Goal: Task Accomplishment & Management: Use online tool/utility

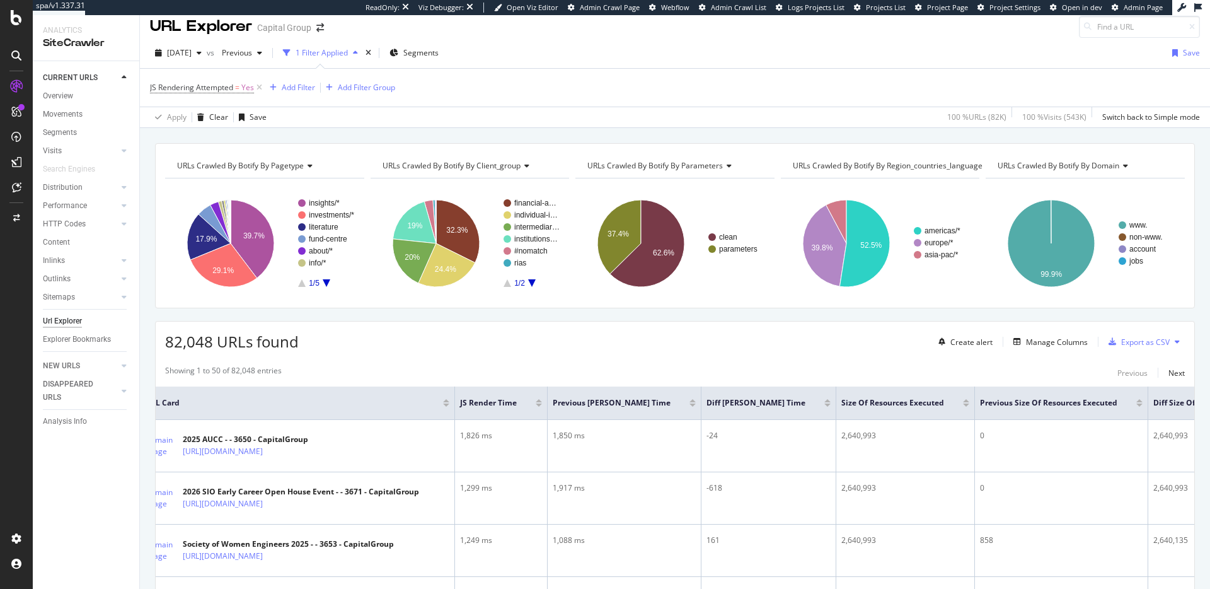
scroll to position [9, 0]
click at [192, 54] on span "[DATE]" at bounding box center [179, 53] width 25 height 11
click at [668, 79] on div "JS Rendering Attempted = Yes Add Filter Add Filter Group" at bounding box center [675, 88] width 1050 height 38
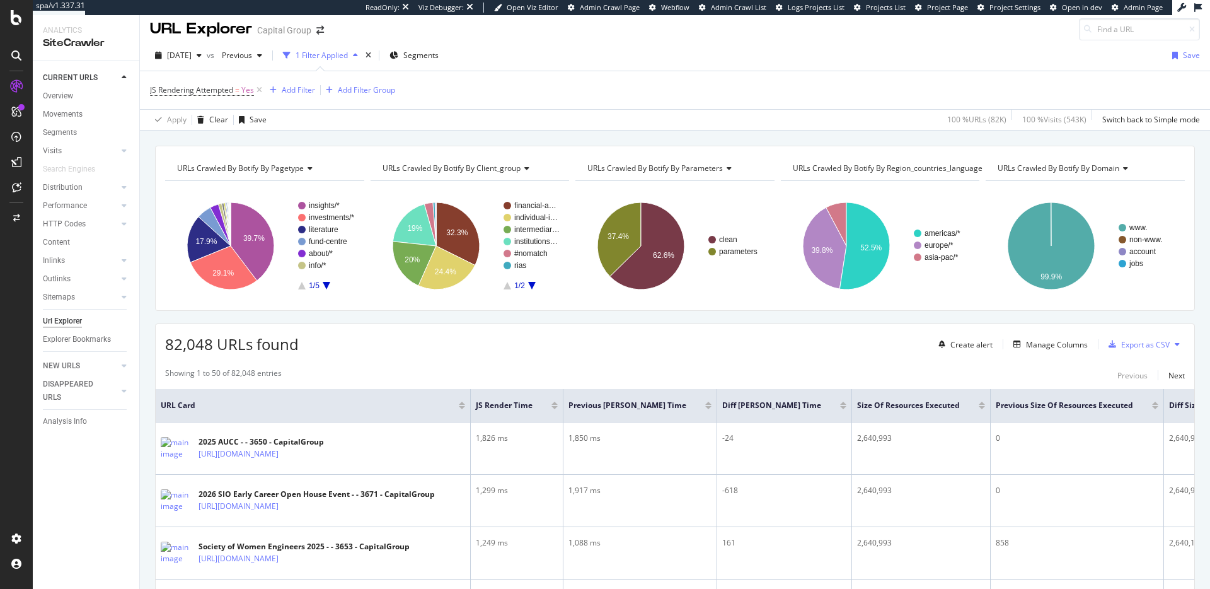
scroll to position [0, 0]
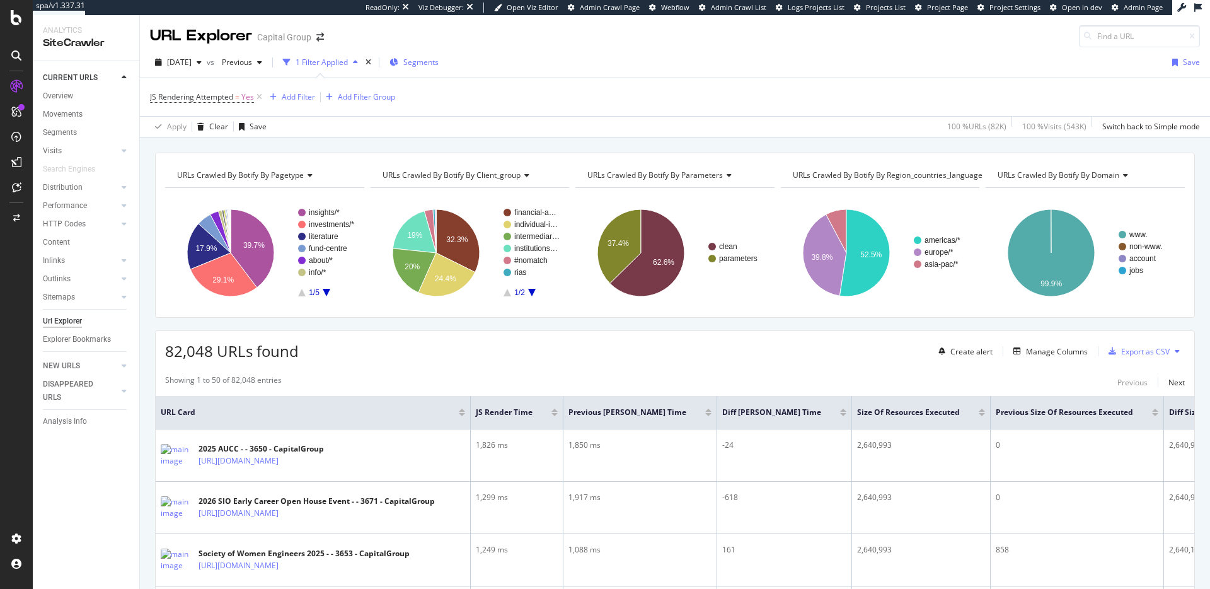
click at [439, 62] on span "Segments" at bounding box center [420, 62] width 35 height 11
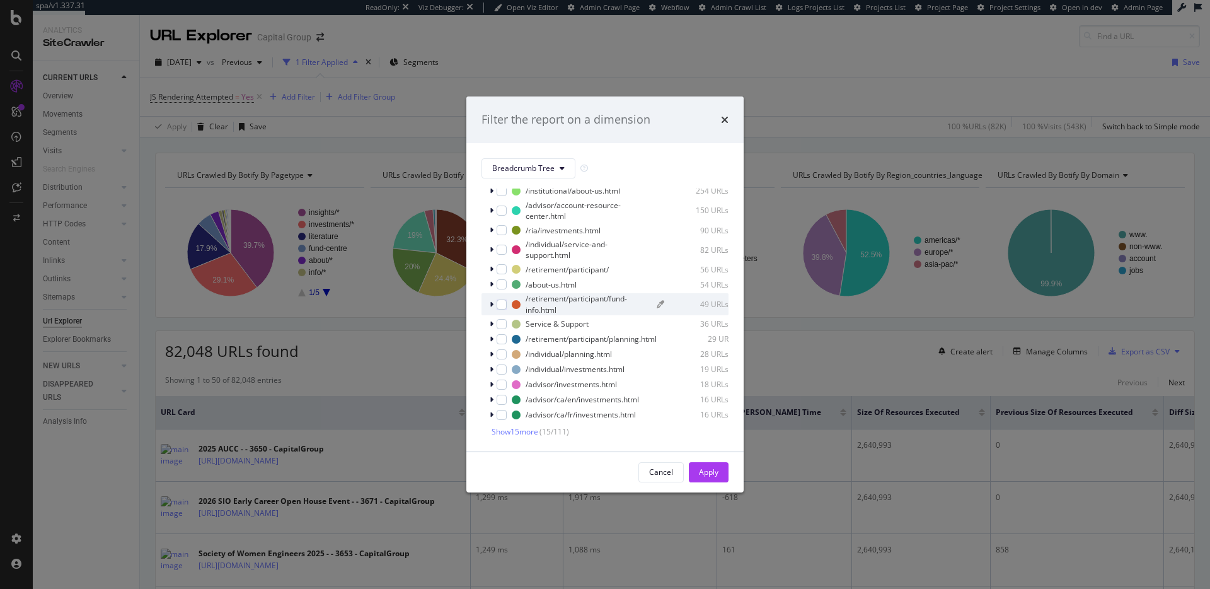
scroll to position [38, 0]
click at [524, 430] on span "Show 15 more" at bounding box center [514, 430] width 47 height 11
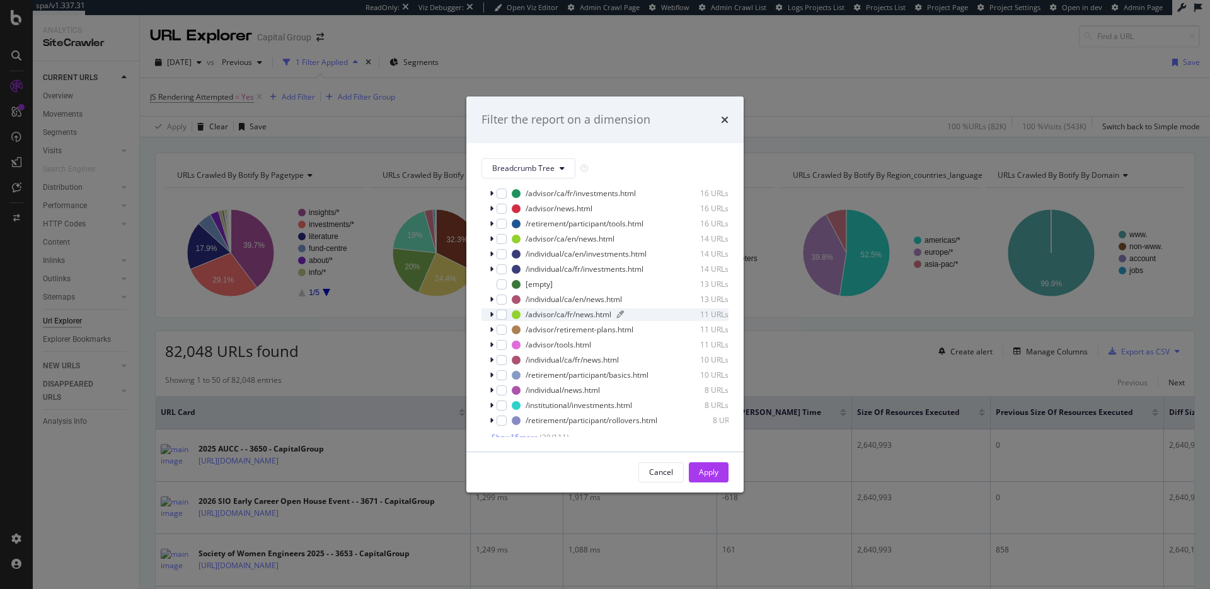
scroll to position [265, 0]
click at [534, 435] on span "Show 15 more" at bounding box center [514, 430] width 47 height 11
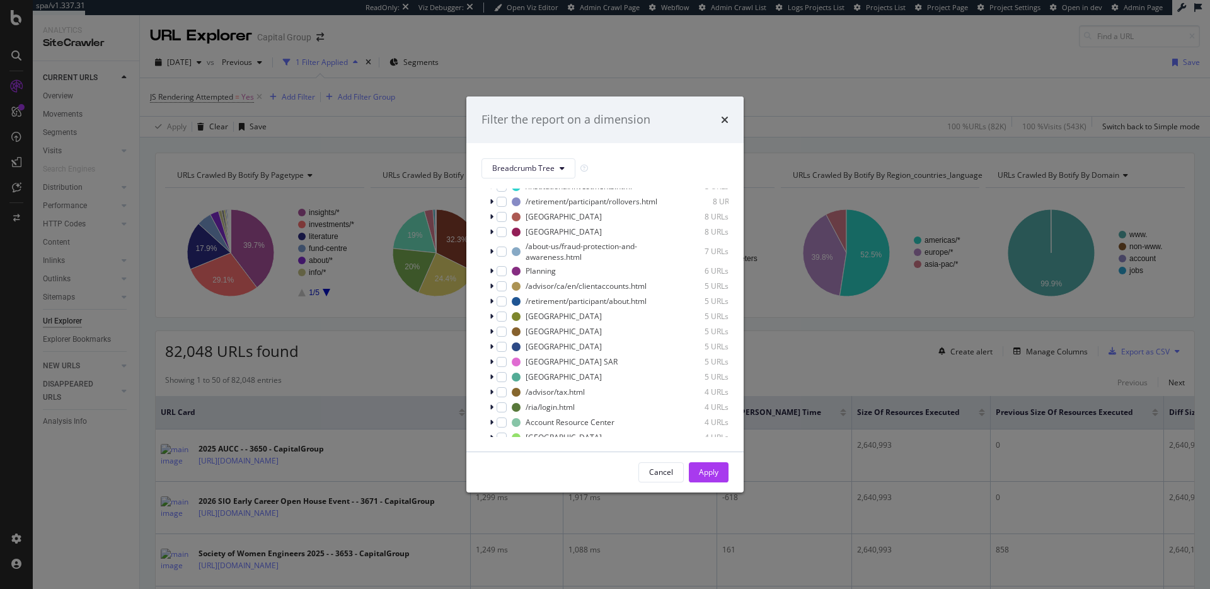
scroll to position [500, 0]
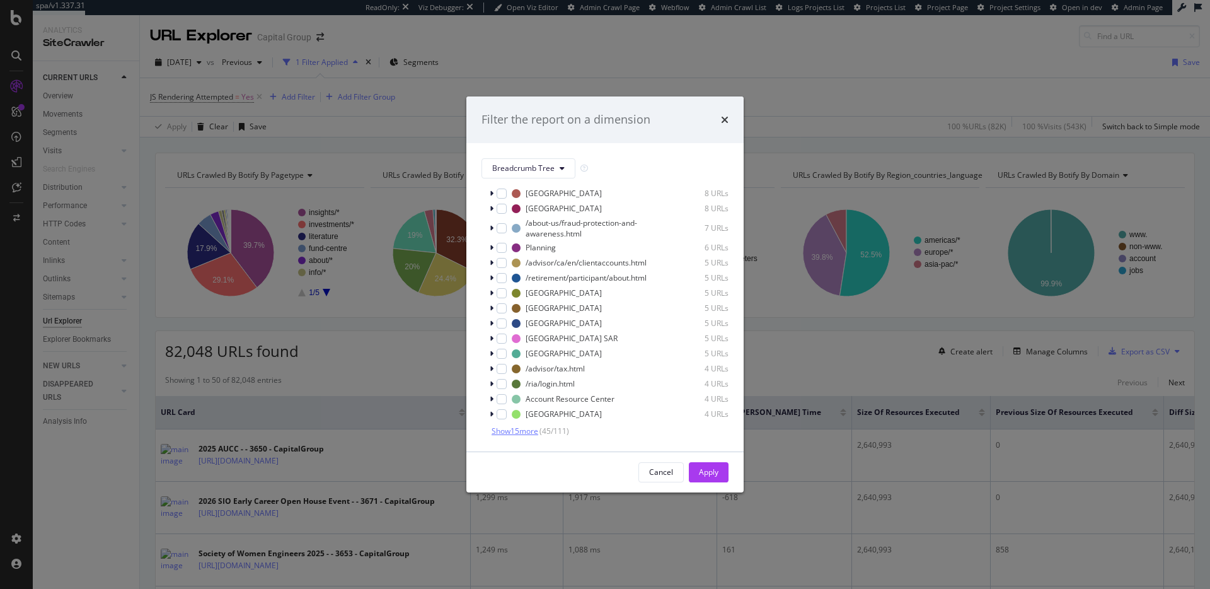
click at [538, 431] on span "Show 15 more" at bounding box center [514, 430] width 47 height 11
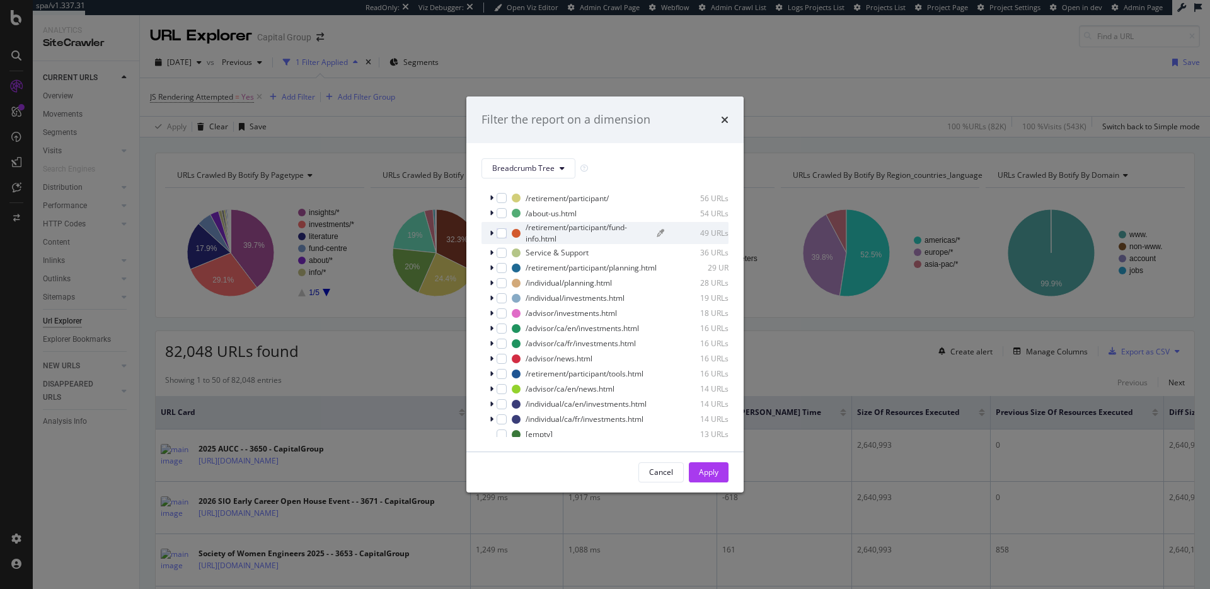
scroll to position [0, 0]
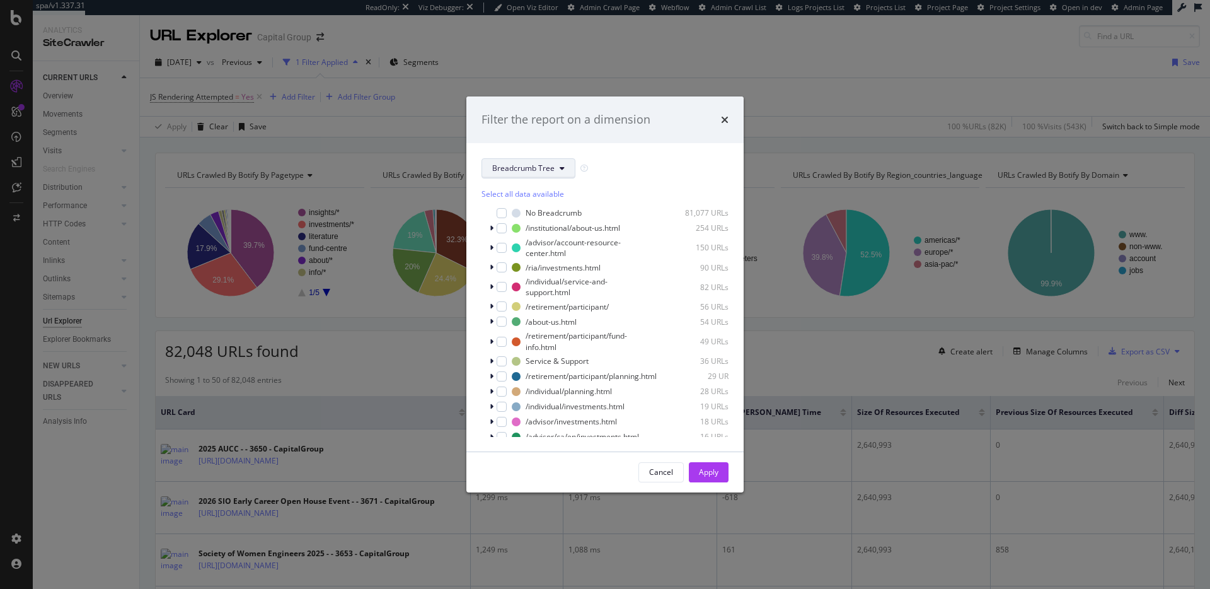
click at [541, 170] on span "Breadcrumb Tree" at bounding box center [523, 168] width 62 height 11
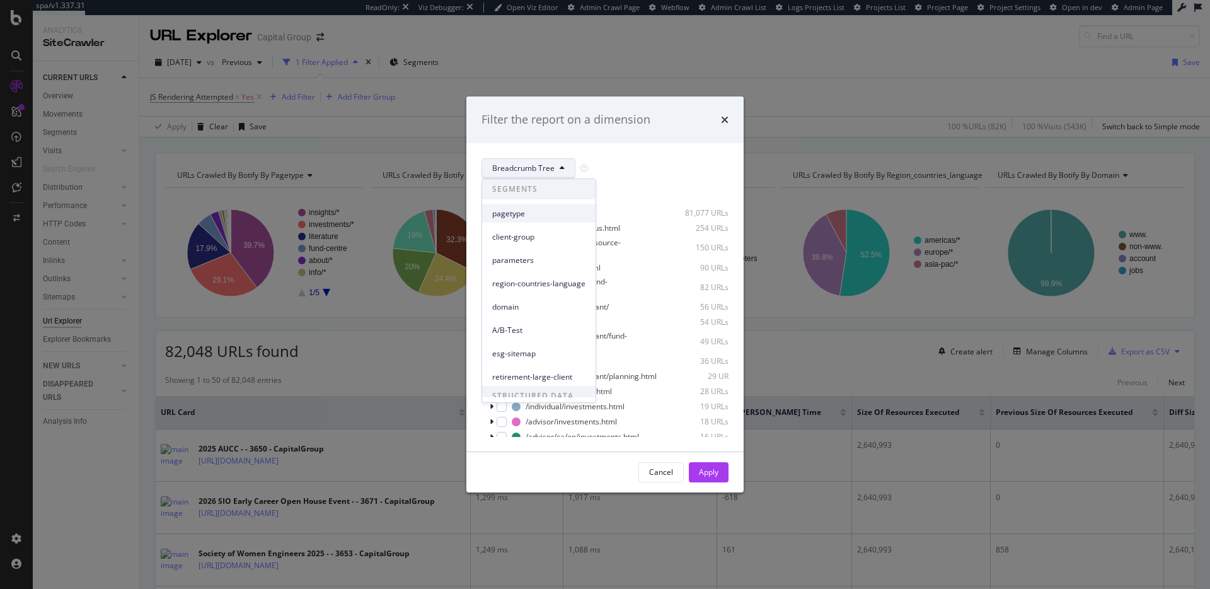
click at [531, 210] on span "pagetype" at bounding box center [538, 213] width 93 height 11
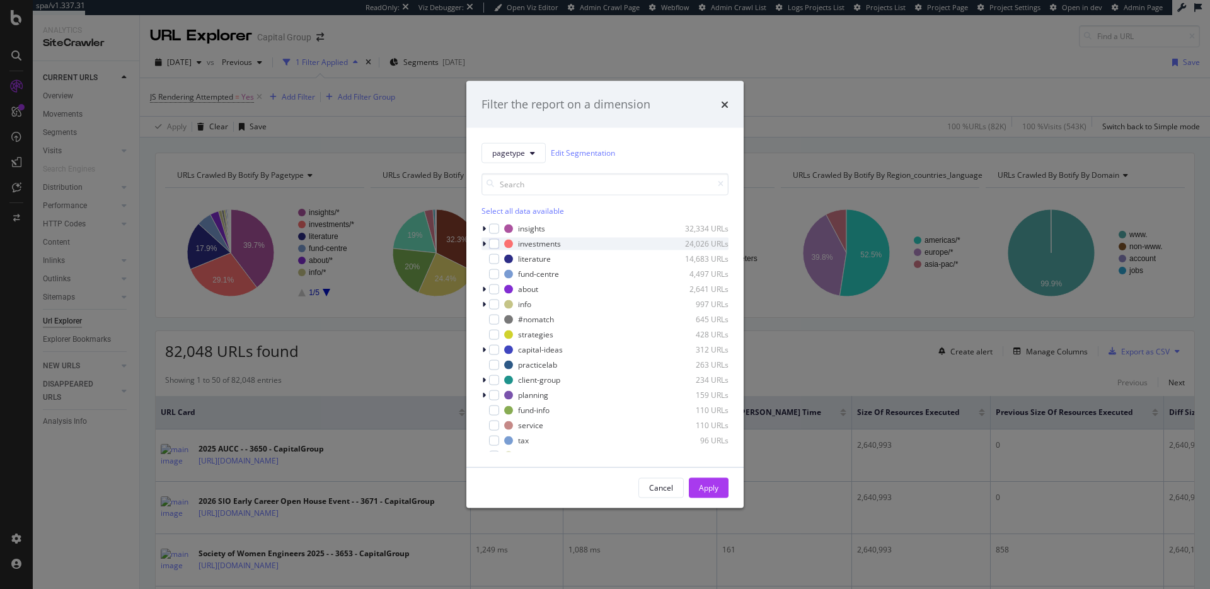
click at [485, 244] on icon "modal" at bounding box center [484, 243] width 4 height 8
click at [495, 242] on div "modal" at bounding box center [494, 243] width 10 height 10
click at [710, 486] on div "Apply" at bounding box center [709, 487] width 20 height 11
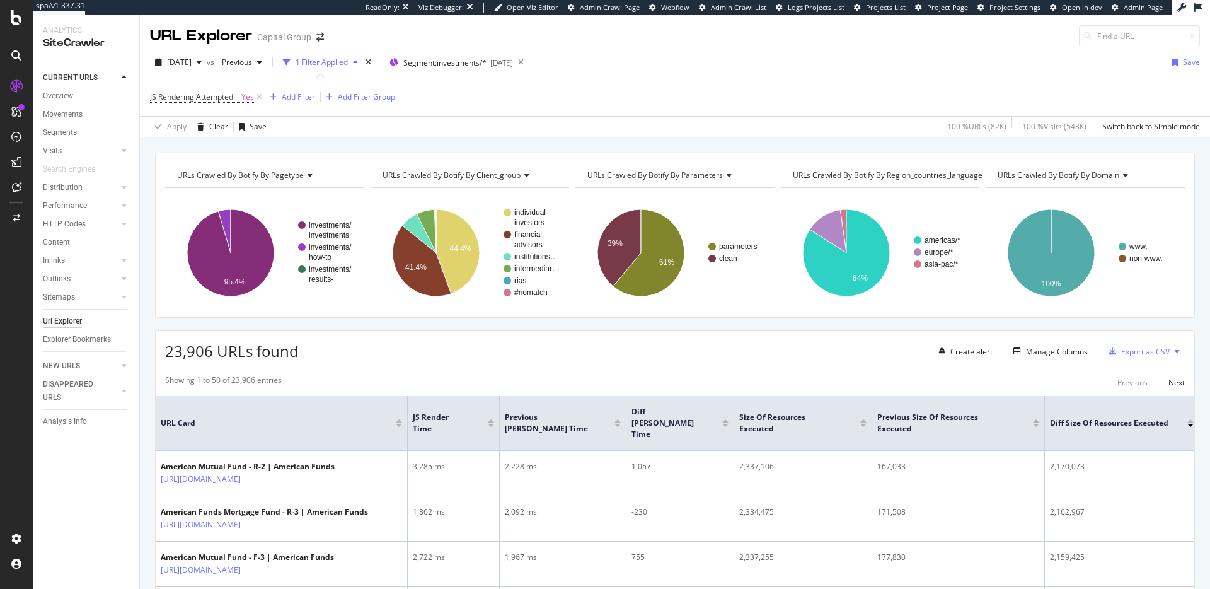
click at [1180, 64] on div "button" at bounding box center [1175, 63] width 16 height 8
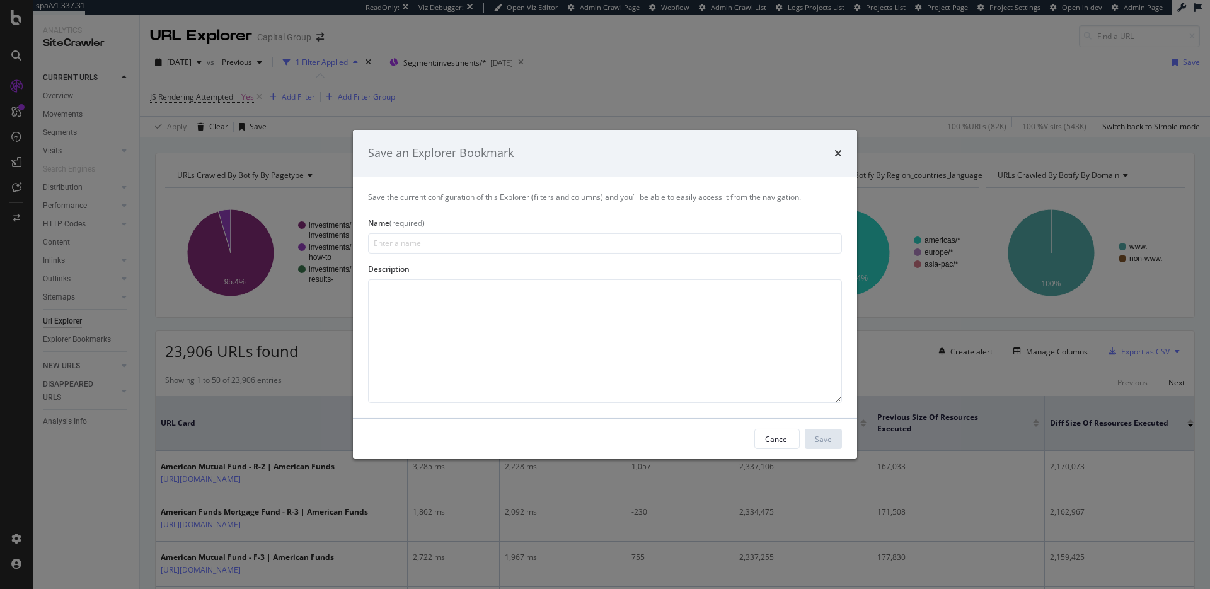
click at [556, 245] on input "modal" at bounding box center [605, 243] width 474 height 20
type input "JS Baseline Performance - Investments"
click at [819, 431] on div "Save" at bounding box center [823, 438] width 17 height 19
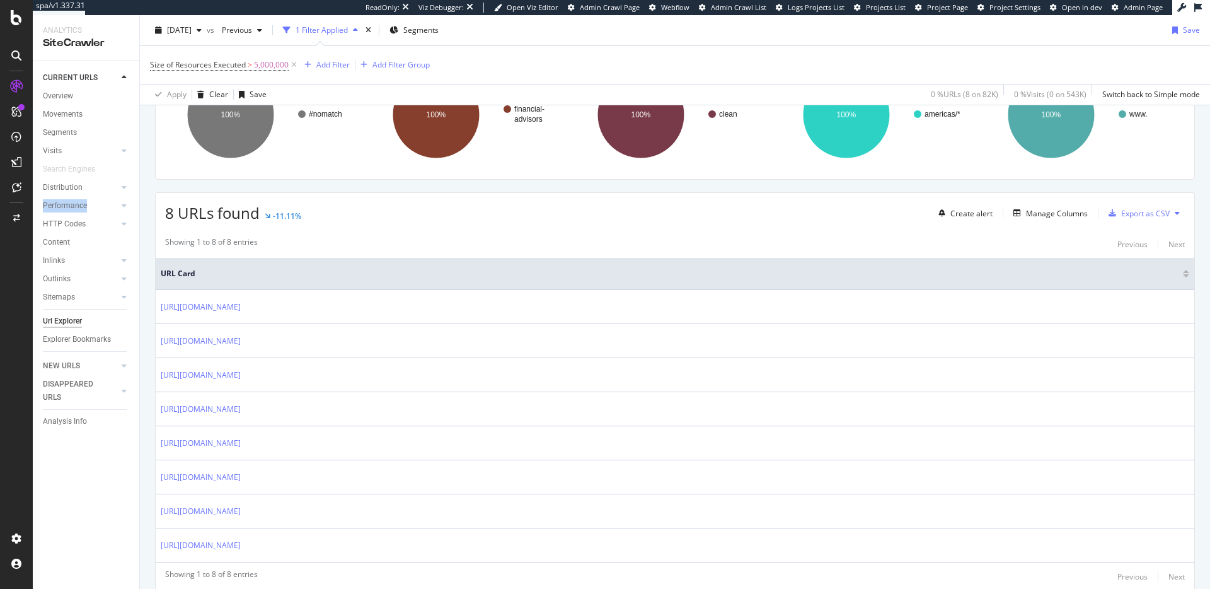
scroll to position [135, 0]
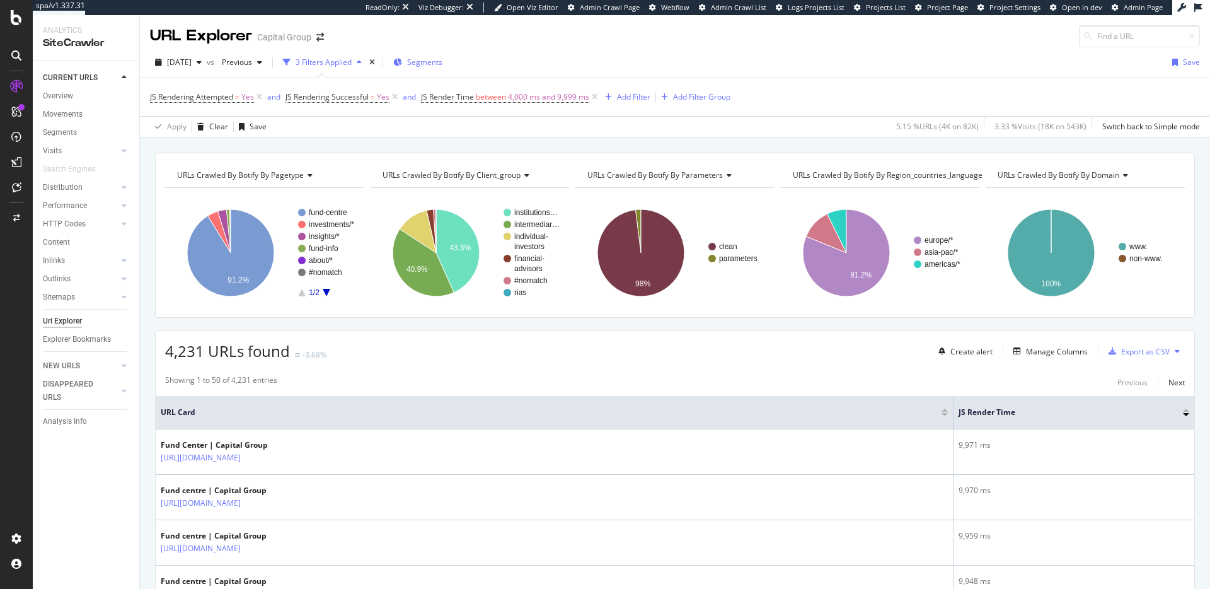
click at [434, 69] on div "Segments" at bounding box center [417, 62] width 49 height 19
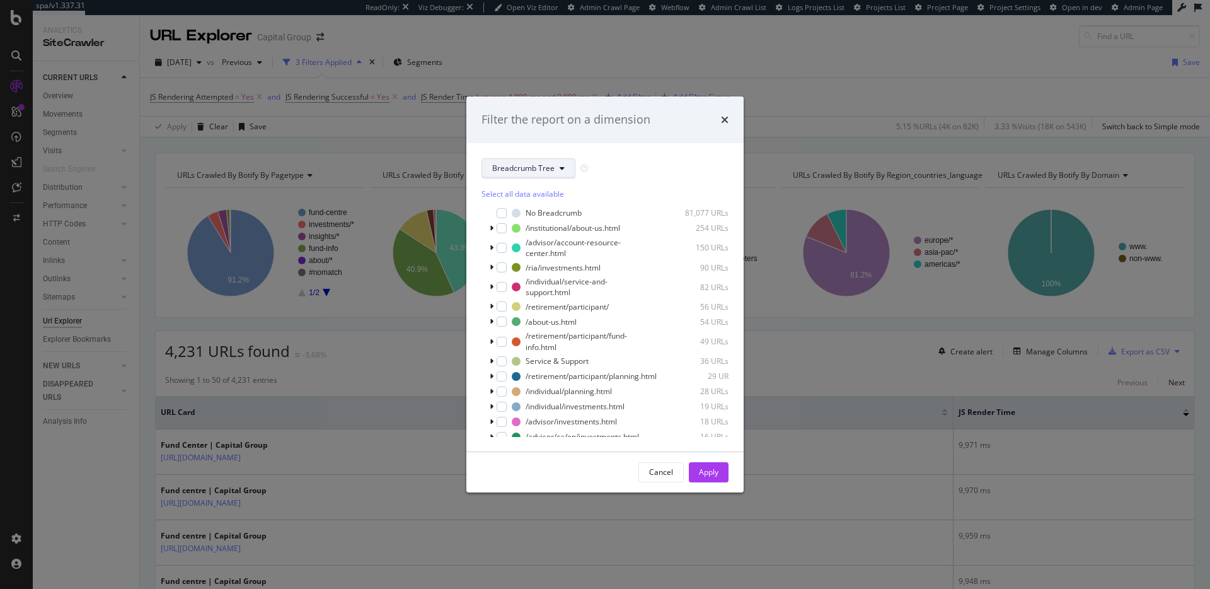
click at [533, 163] on button "Breadcrumb Tree" at bounding box center [528, 168] width 94 height 20
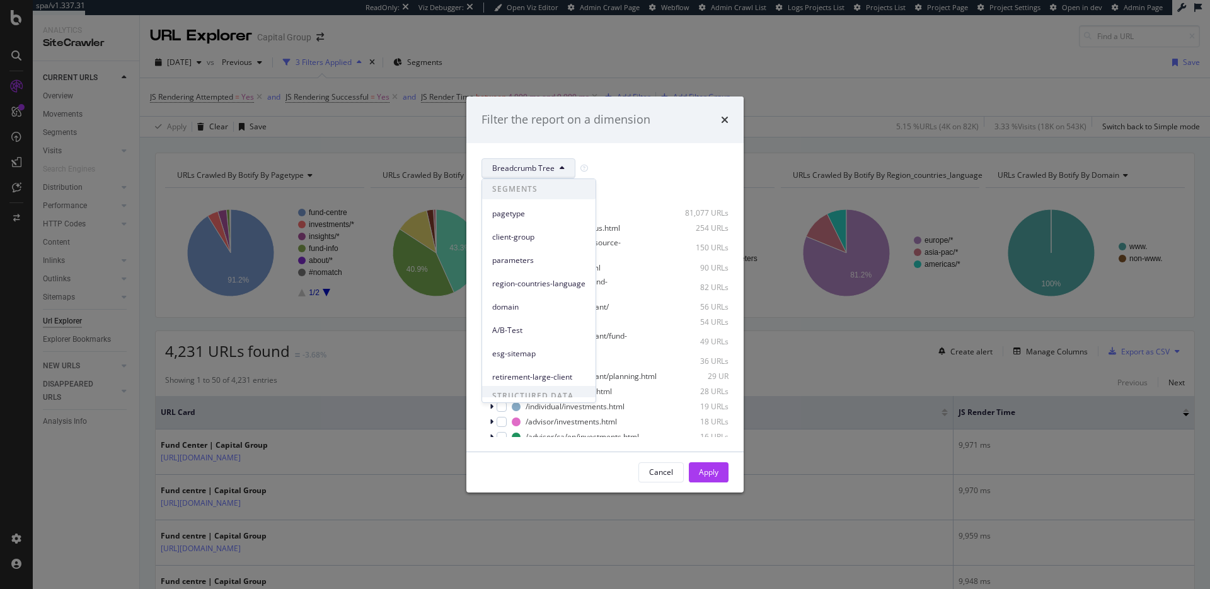
click at [532, 166] on span "Breadcrumb Tree" at bounding box center [523, 168] width 62 height 11
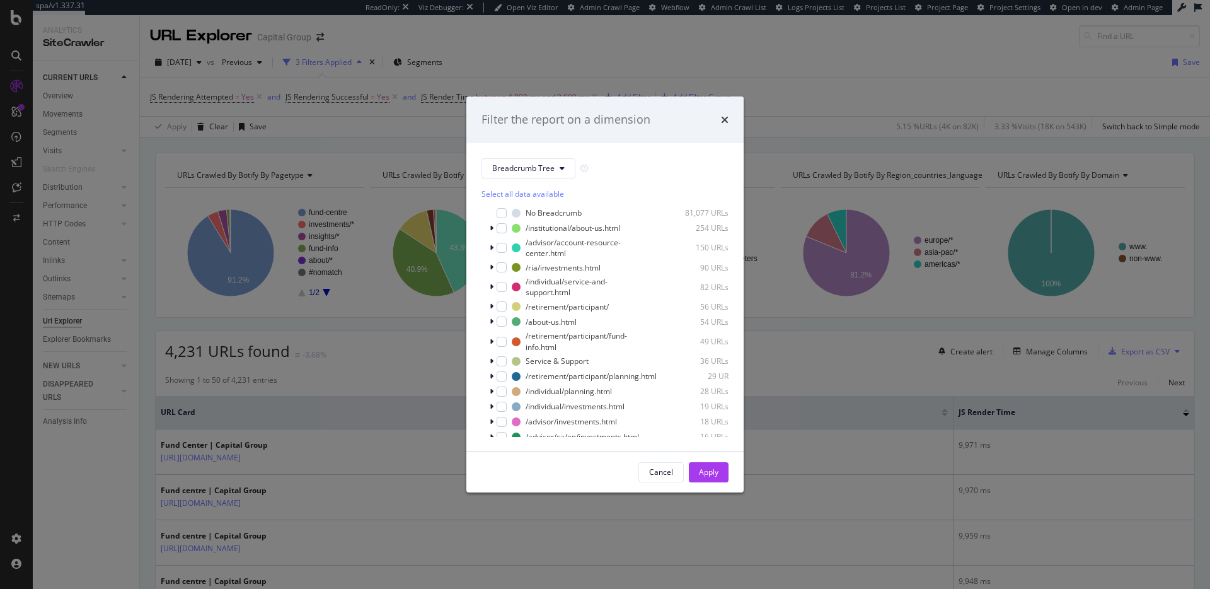
click at [522, 182] on div "Select all data available No Breadcrumb 81,077 URLs /institutional/about-us.htm…" at bounding box center [604, 307] width 247 height 258
click at [520, 172] on span "Breadcrumb Tree" at bounding box center [523, 168] width 62 height 11
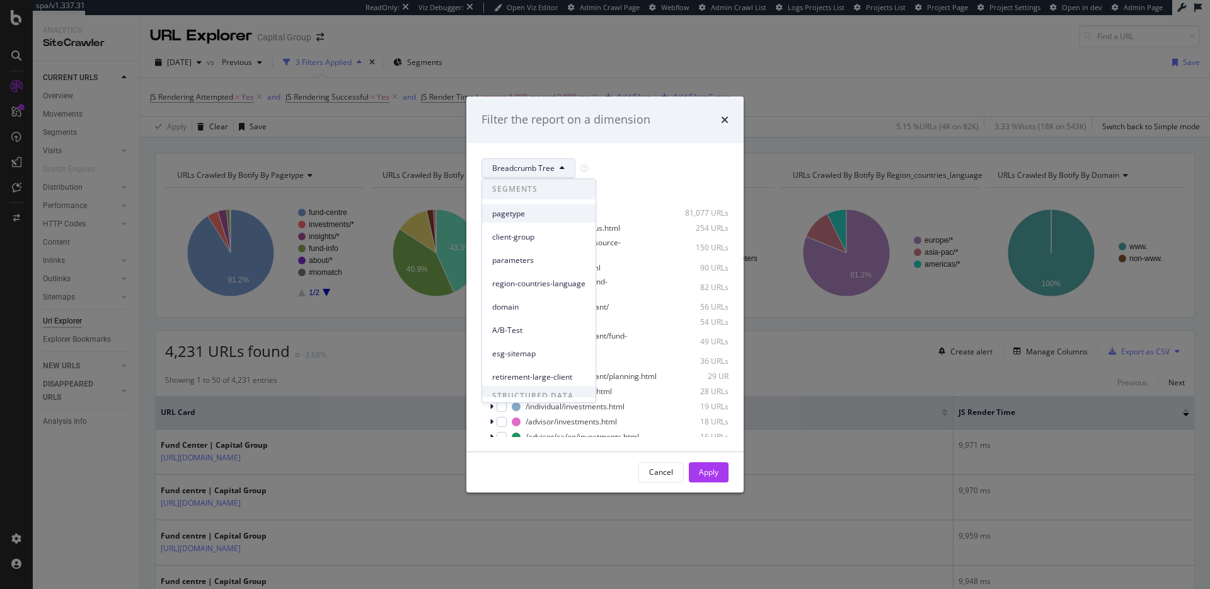
click at [525, 221] on div "pagetype" at bounding box center [538, 213] width 113 height 18
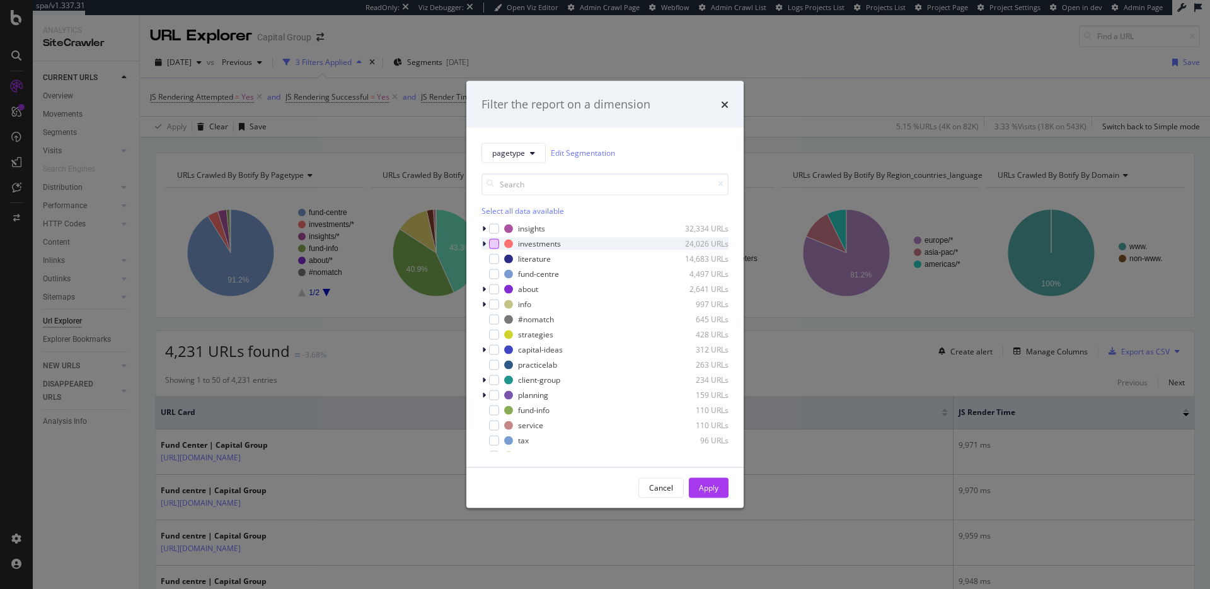
drag, startPoint x: 498, startPoint y: 246, endPoint x: 491, endPoint y: 247, distance: 6.4
click at [496, 246] on div "modal" at bounding box center [494, 243] width 10 height 10
click at [700, 483] on div "Apply" at bounding box center [709, 487] width 20 height 11
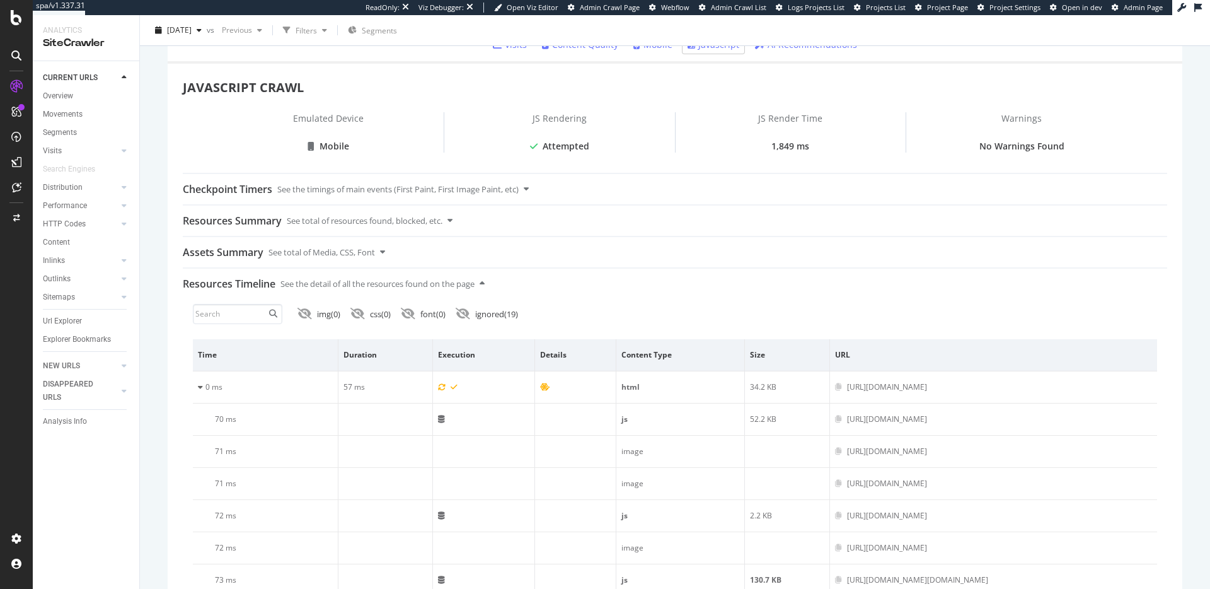
scroll to position [362, 0]
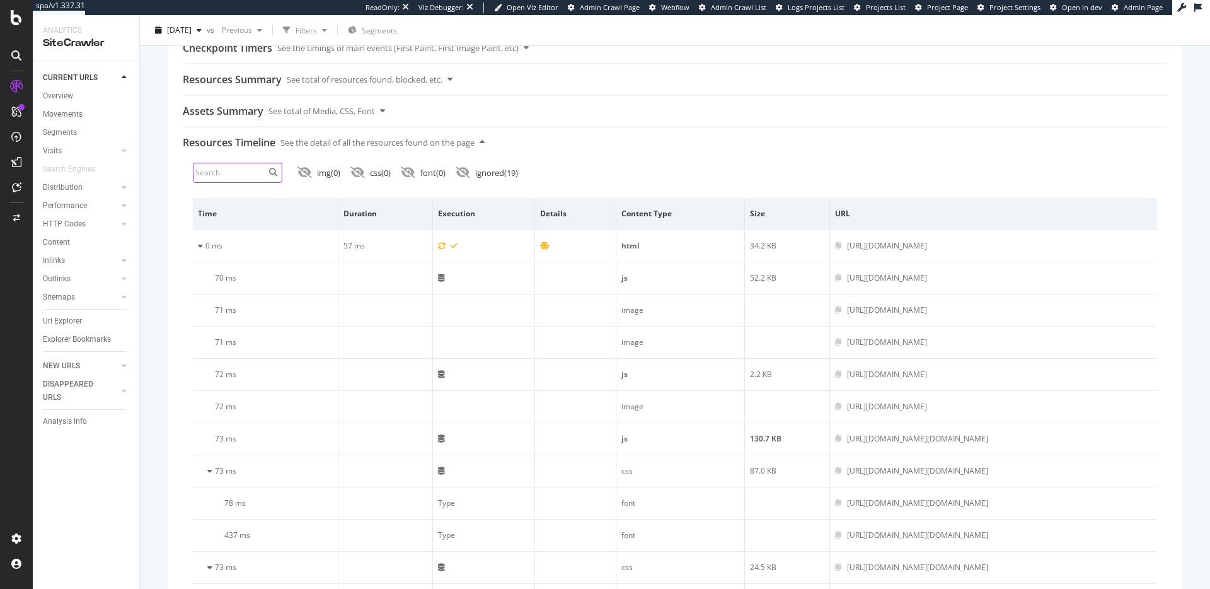
click at [246, 168] on input at bounding box center [237, 173] width 89 height 20
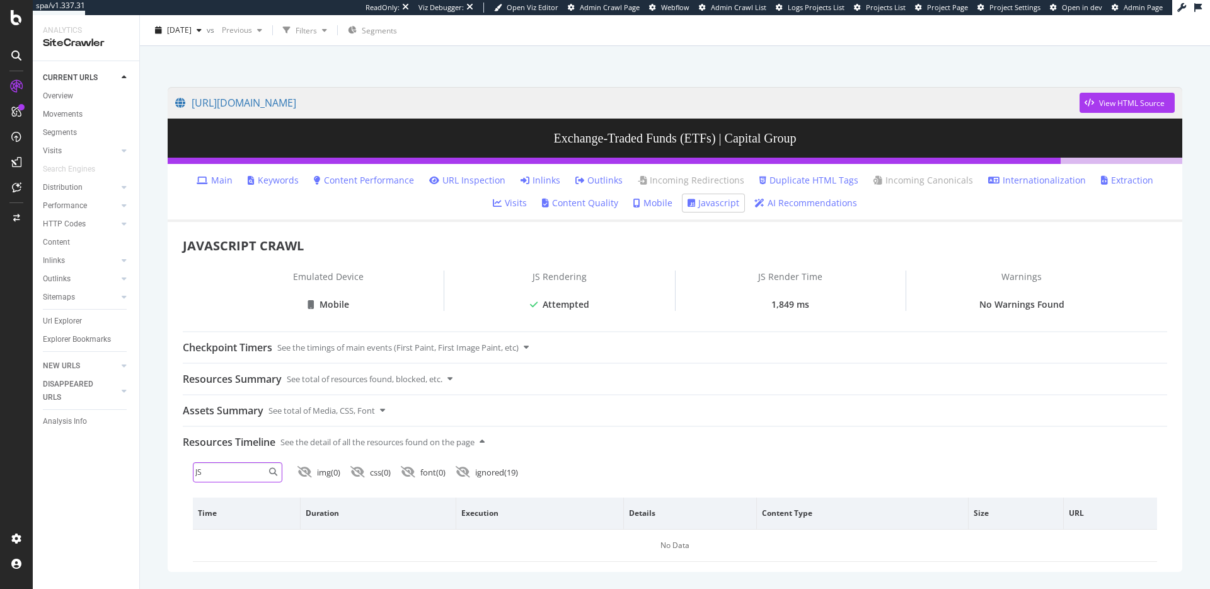
type input "J"
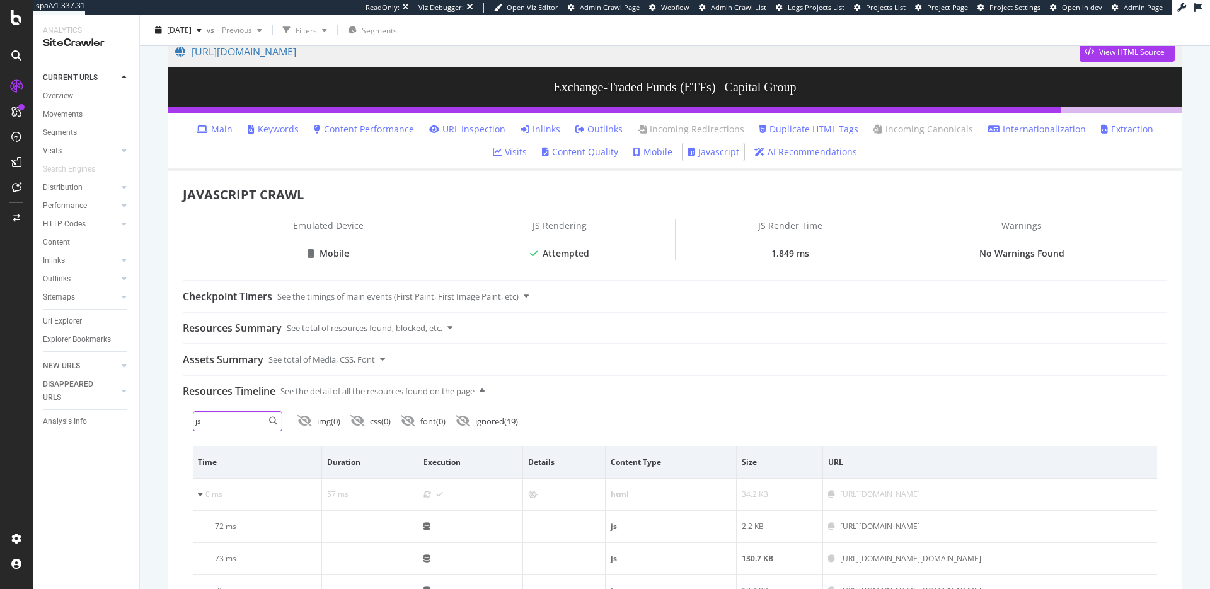
scroll to position [111, 0]
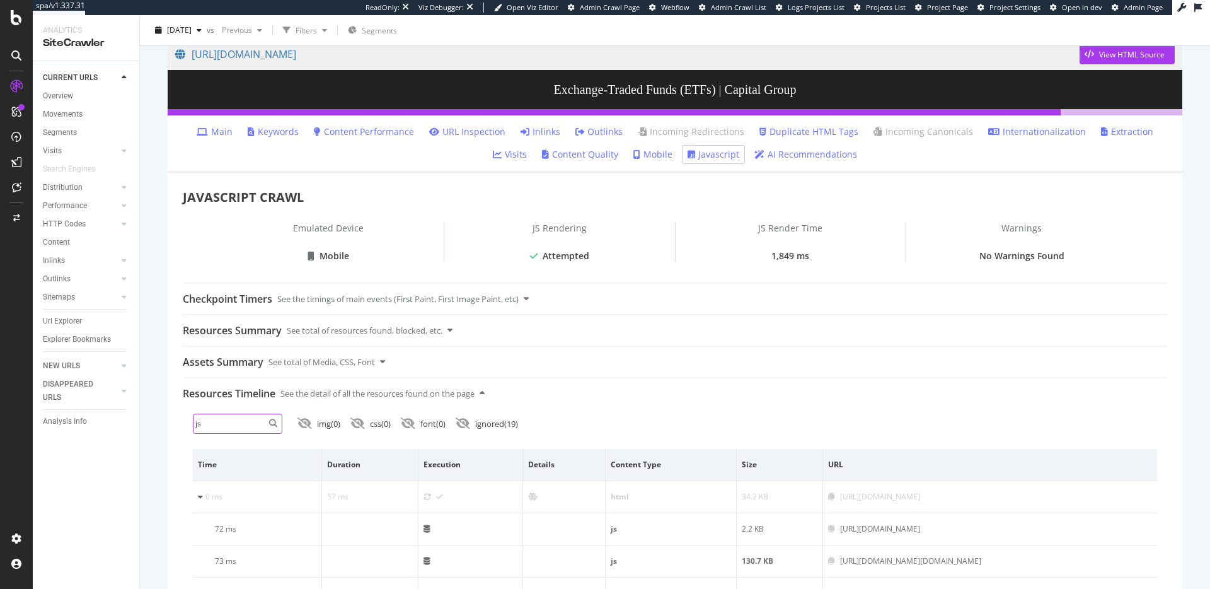
type input "js"
click at [520, 132] on icon at bounding box center [524, 131] width 9 height 9
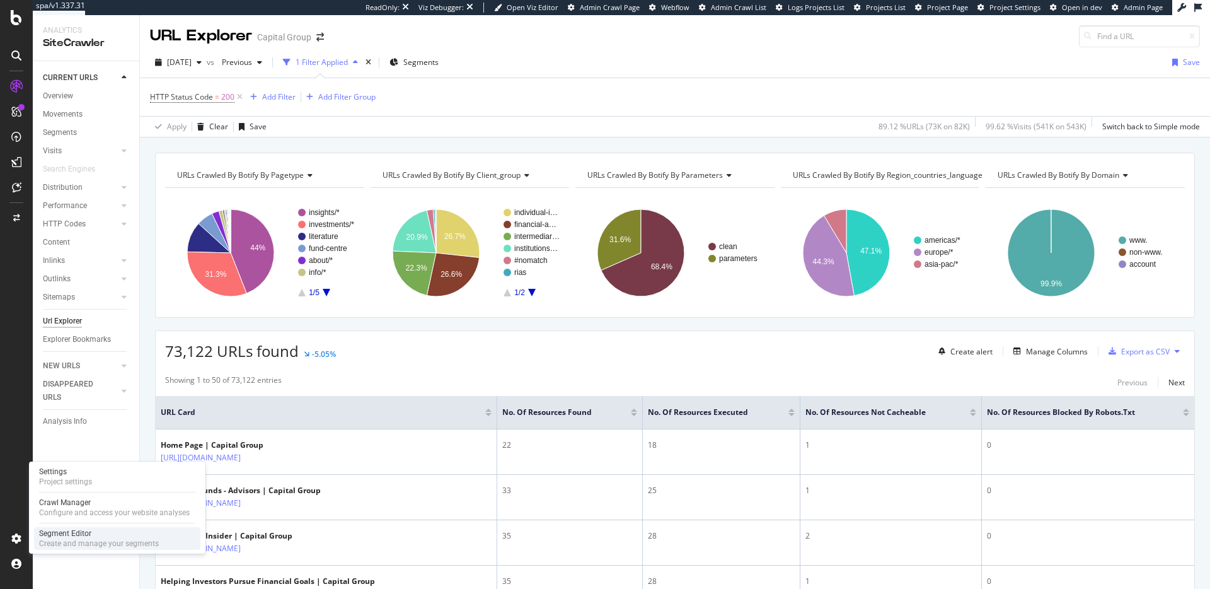
click at [71, 534] on div "Segment Editor" at bounding box center [99, 533] width 120 height 10
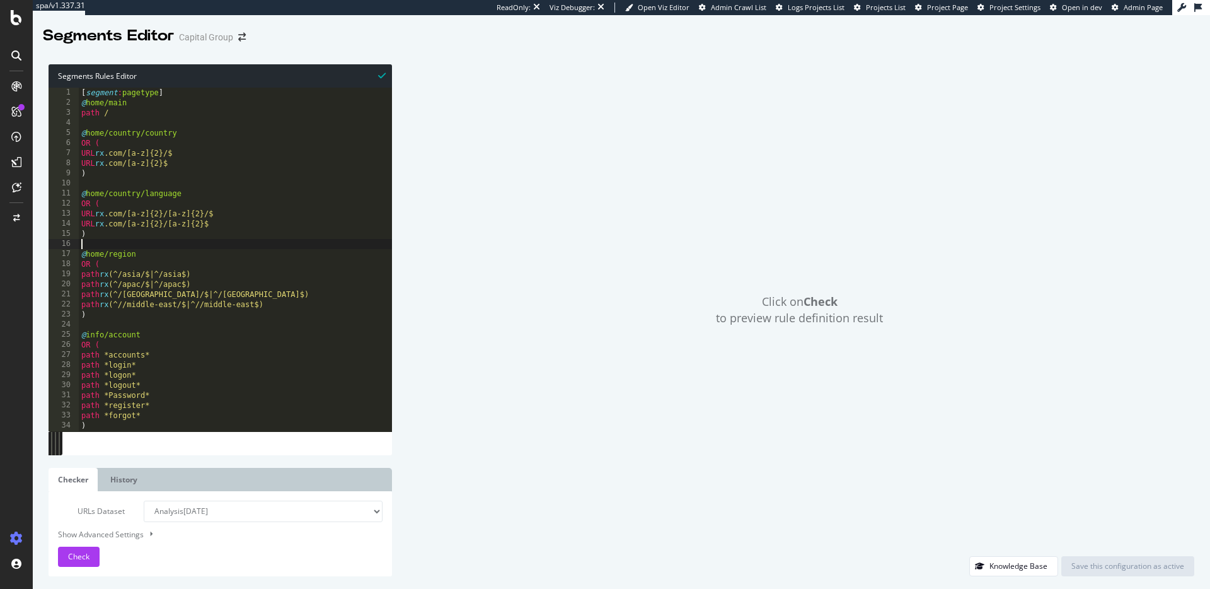
click at [277, 249] on div "[ segment : pagetype ] @ home/main path / @ home/country/country OR ( URL rx .c…" at bounding box center [326, 270] width 495 height 364
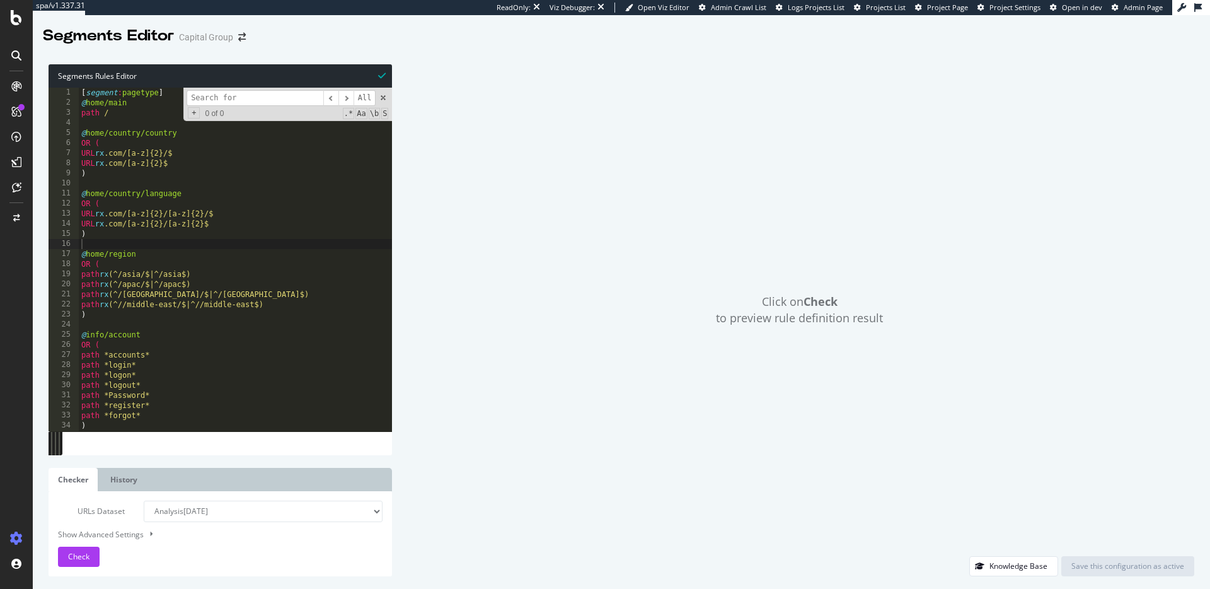
type input "a"
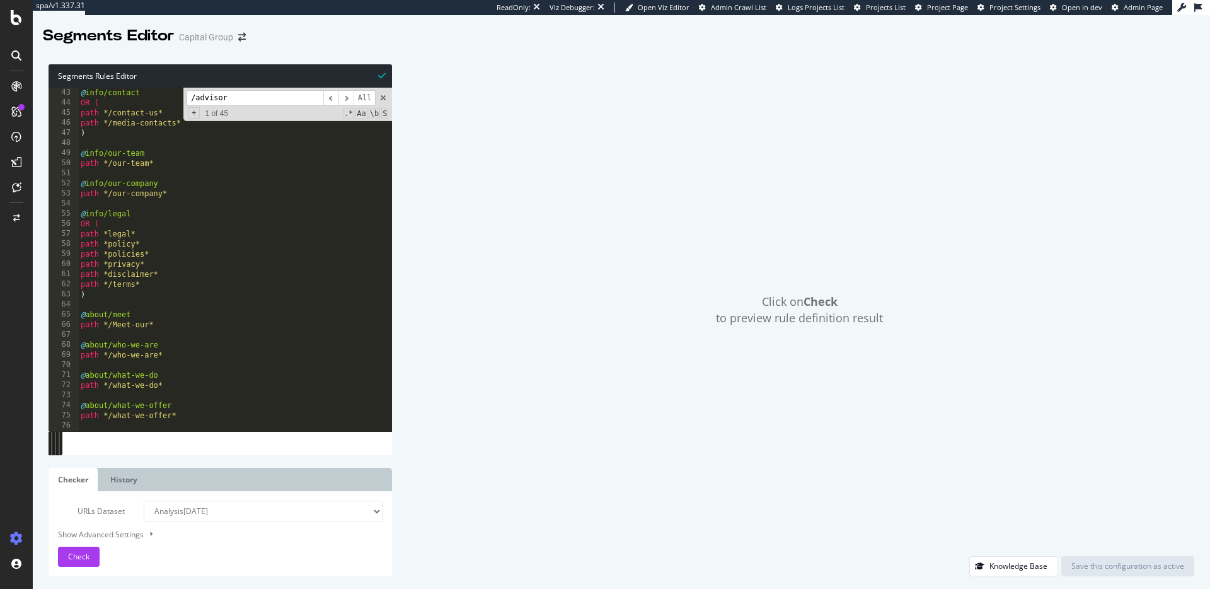
scroll to position [424, 0]
type input "/advisor"
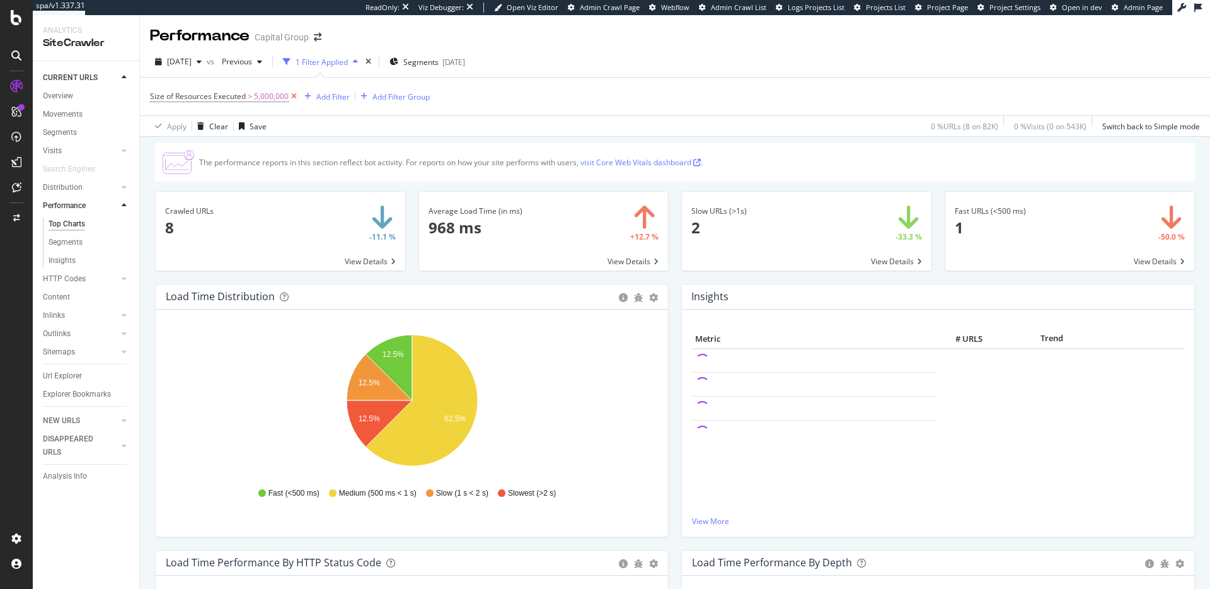
click at [292, 98] on icon at bounding box center [294, 96] width 11 height 13
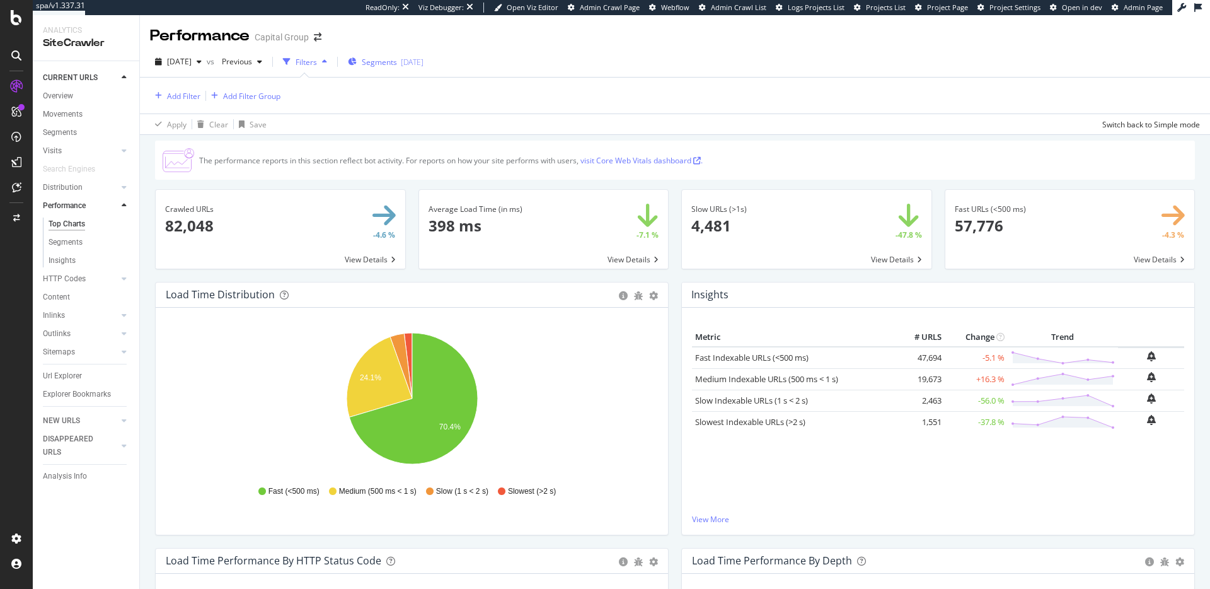
click at [397, 64] on span "Segments" at bounding box center [379, 62] width 35 height 11
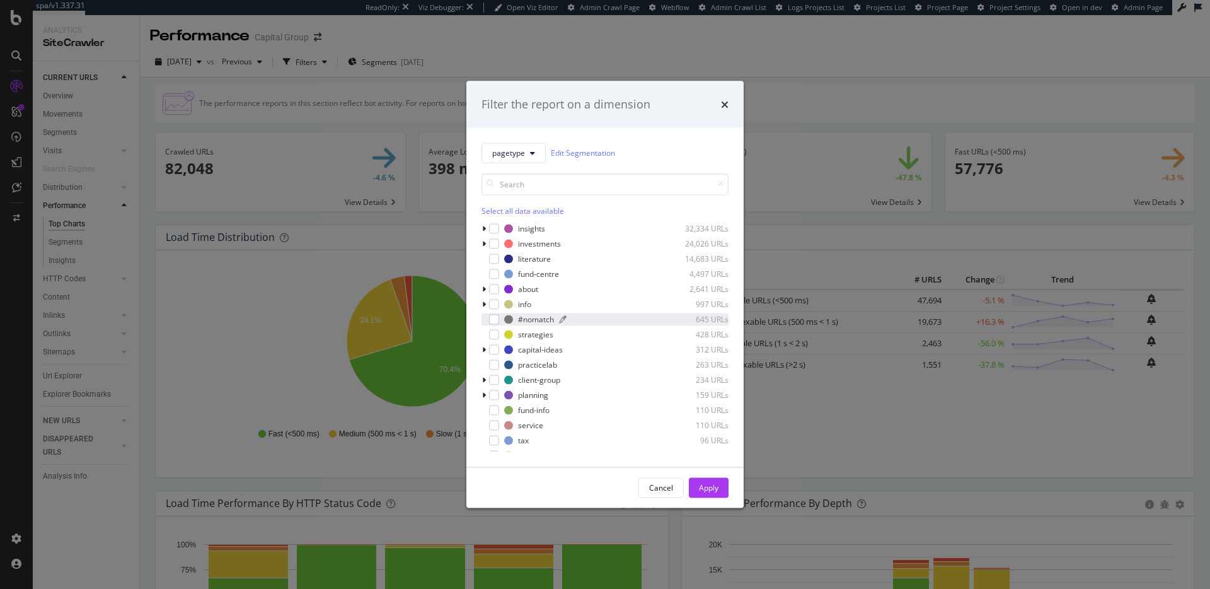
drag, startPoint x: 494, startPoint y: 245, endPoint x: 531, endPoint y: 323, distance: 86.5
click at [493, 245] on div "modal" at bounding box center [494, 243] width 10 height 10
click at [703, 485] on div "Apply" at bounding box center [709, 487] width 20 height 11
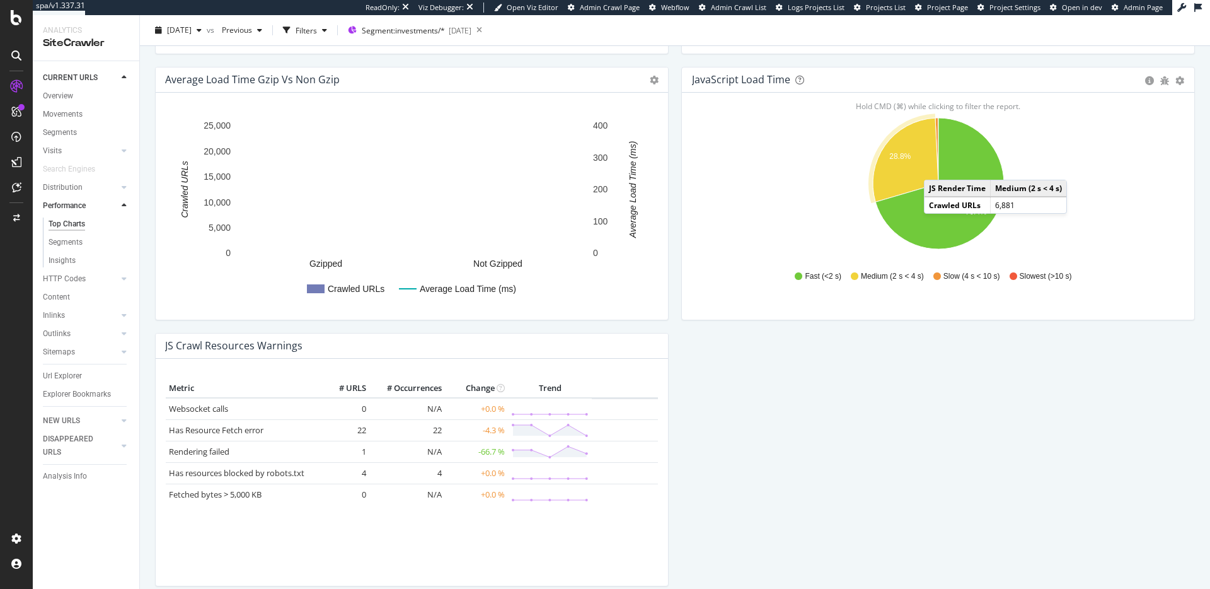
scroll to position [1009, 0]
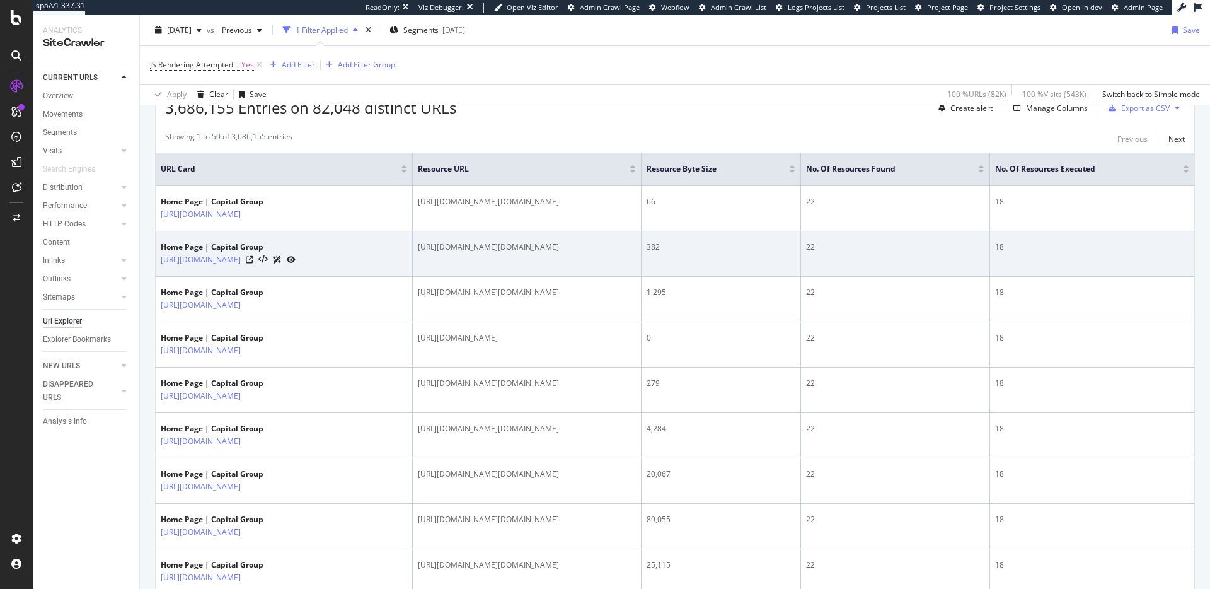
scroll to position [248, 0]
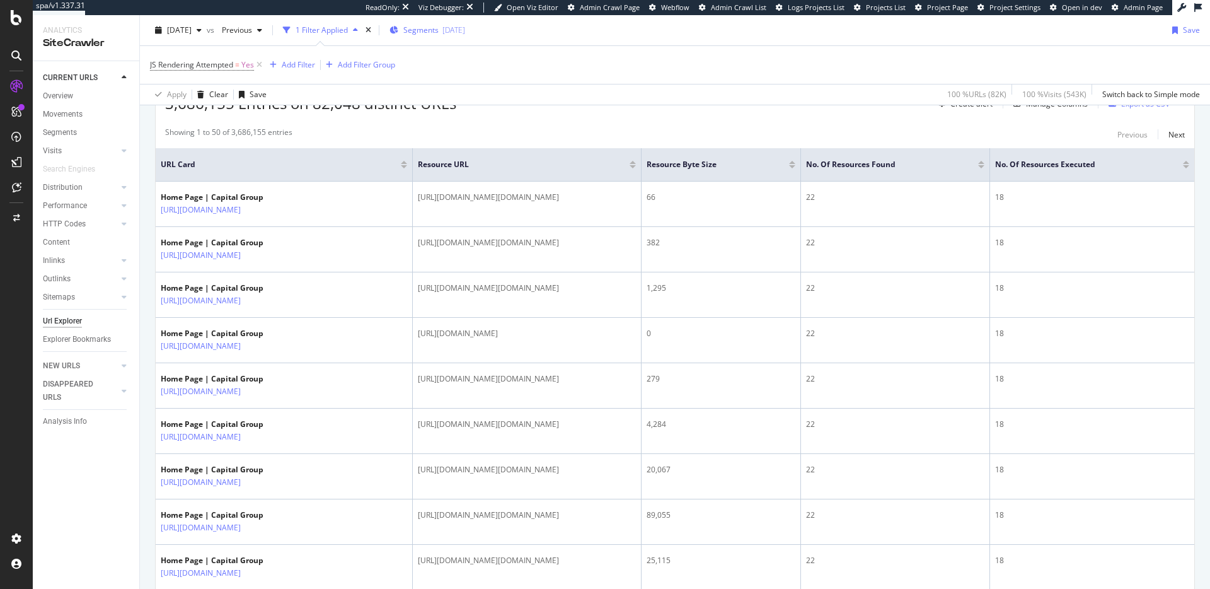
click at [439, 35] on span "Segments" at bounding box center [420, 30] width 35 height 11
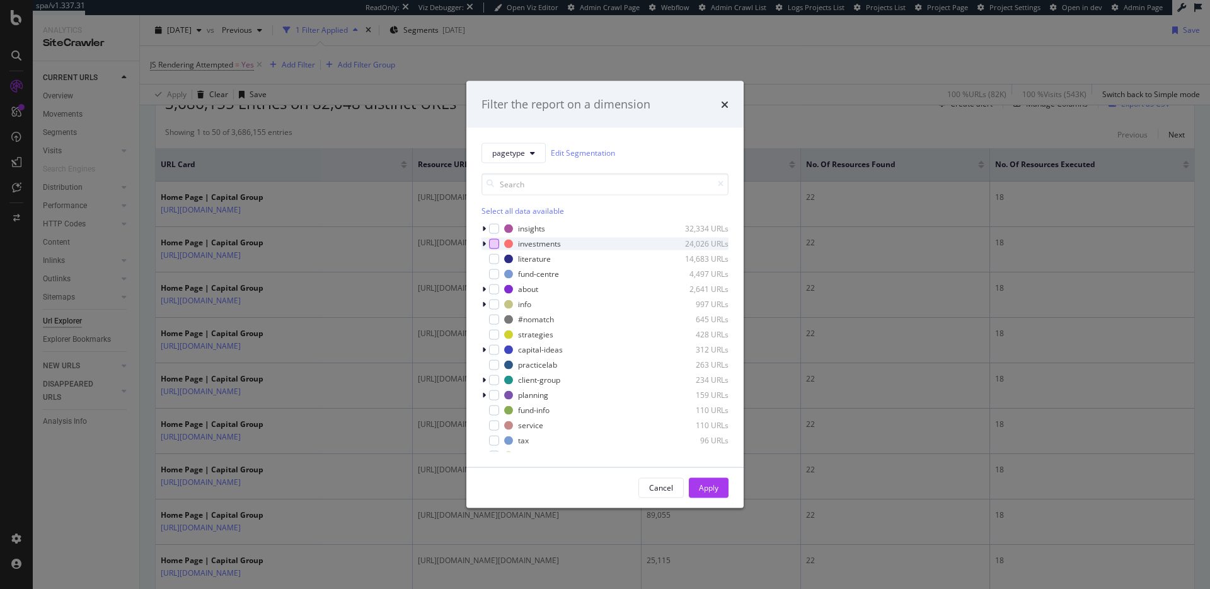
click at [497, 244] on div "modal" at bounding box center [494, 243] width 10 height 10
click at [706, 485] on div "Apply" at bounding box center [709, 487] width 20 height 11
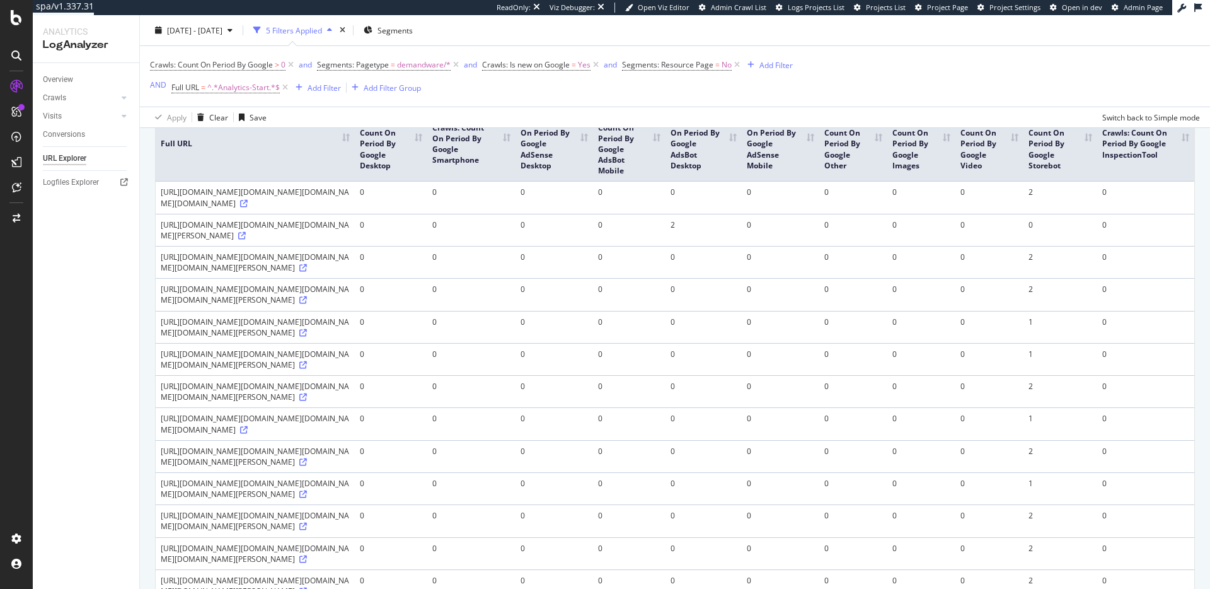
scroll to position [140, 0]
